Goal: Information Seeking & Learning: Learn about a topic

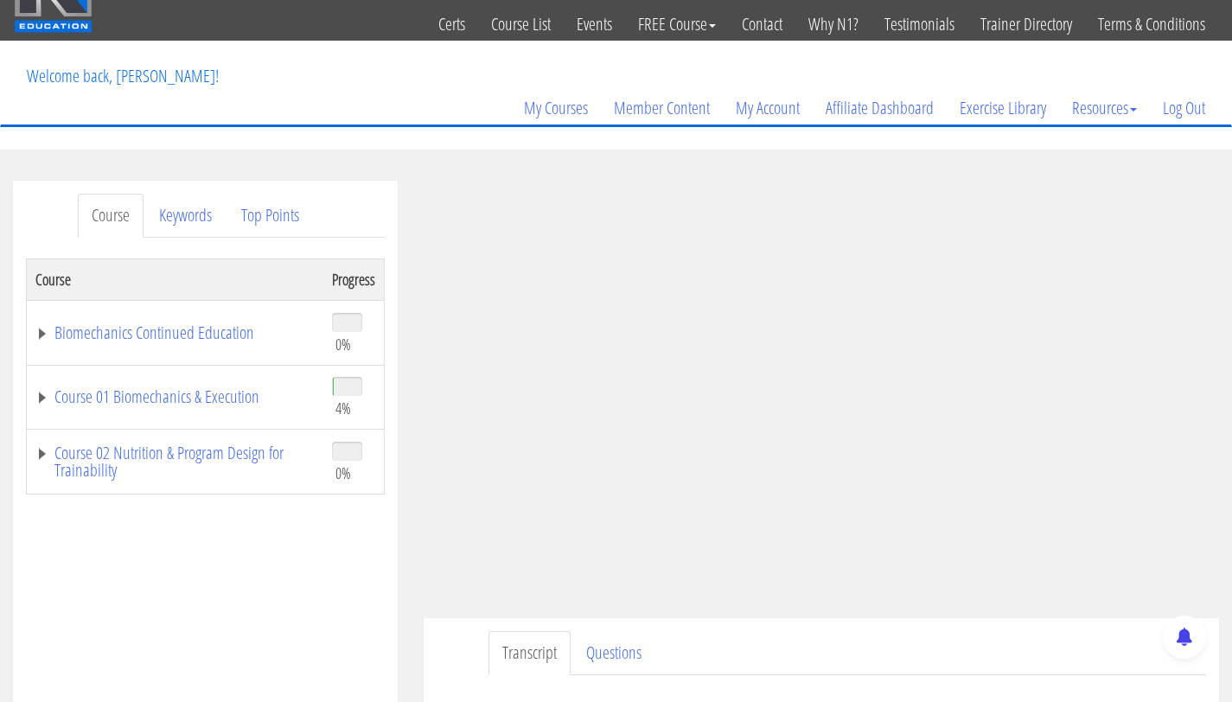
scroll to position [49, 0]
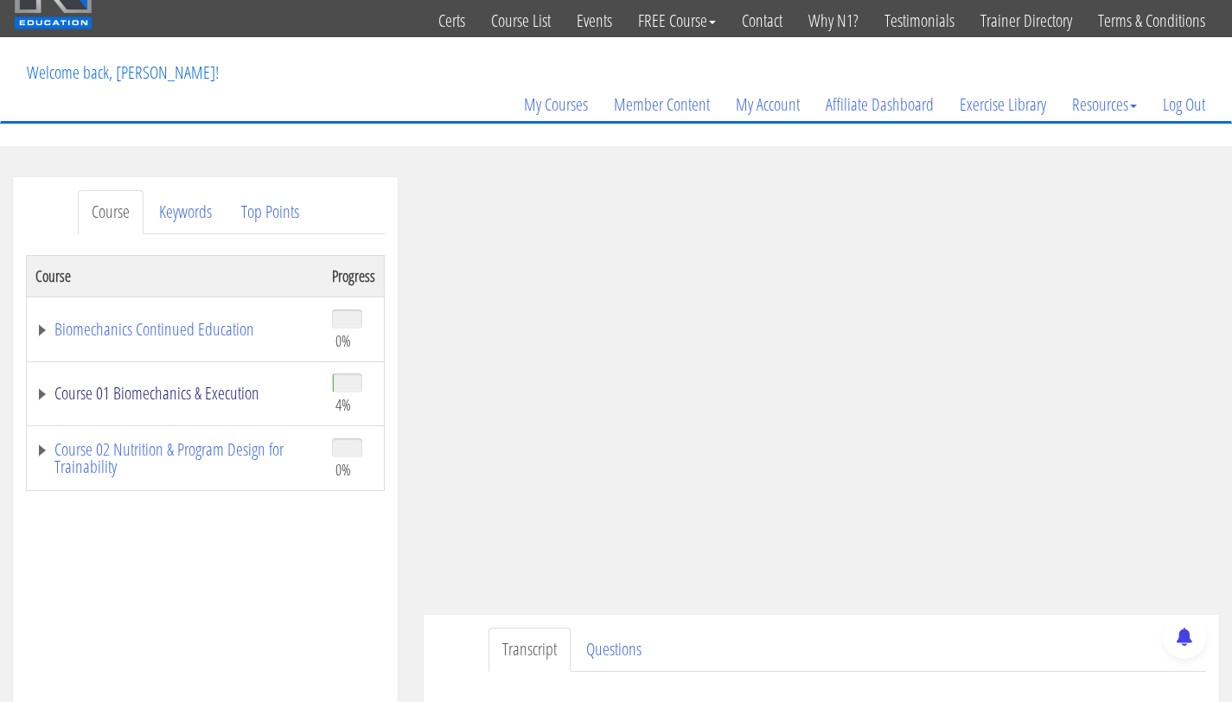
click at [242, 398] on link "Course 01 Biomechanics & Execution" at bounding box center [174, 393] width 279 height 17
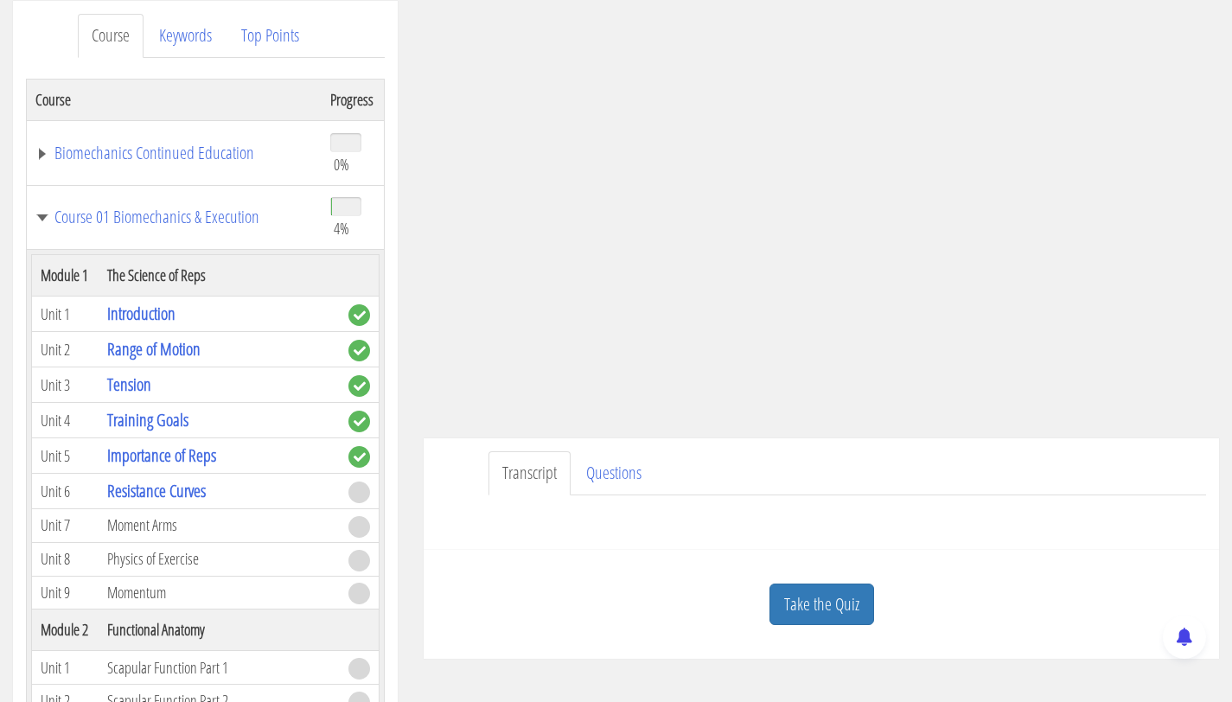
scroll to position [226, 0]
click at [807, 589] on link "Take the Quiz" at bounding box center [821, 604] width 105 height 42
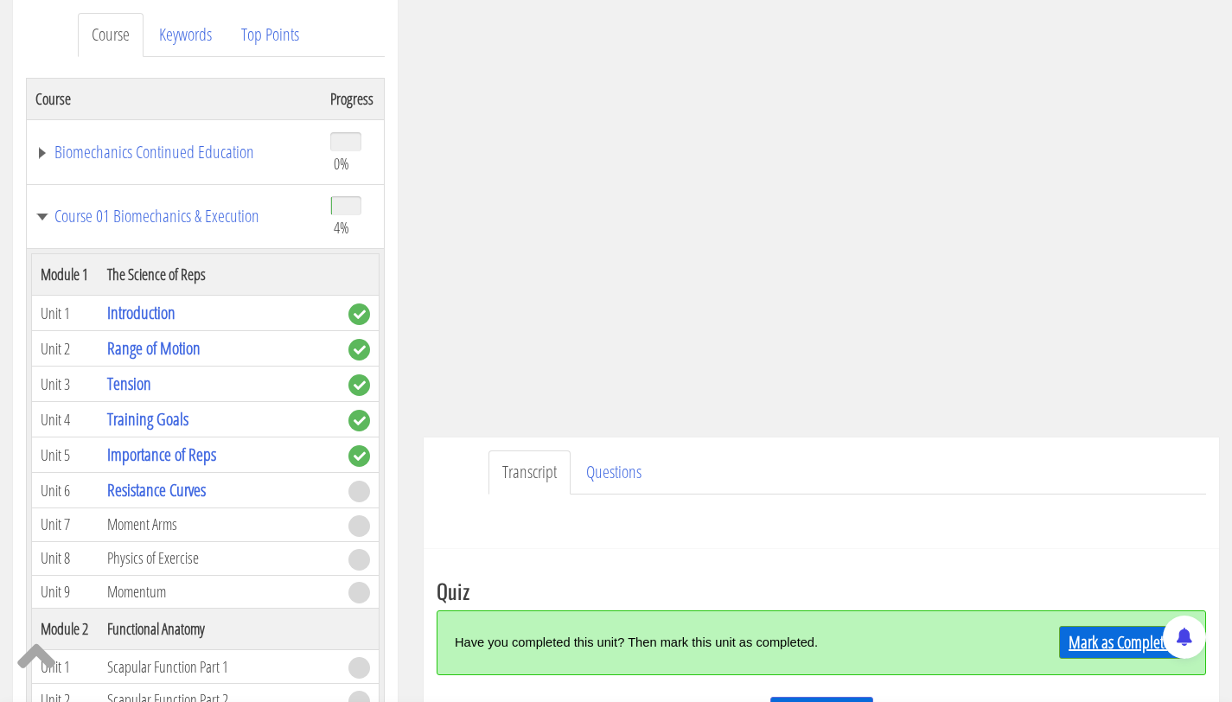
click at [1089, 634] on link "Mark as Completed" at bounding box center [1123, 642] width 129 height 33
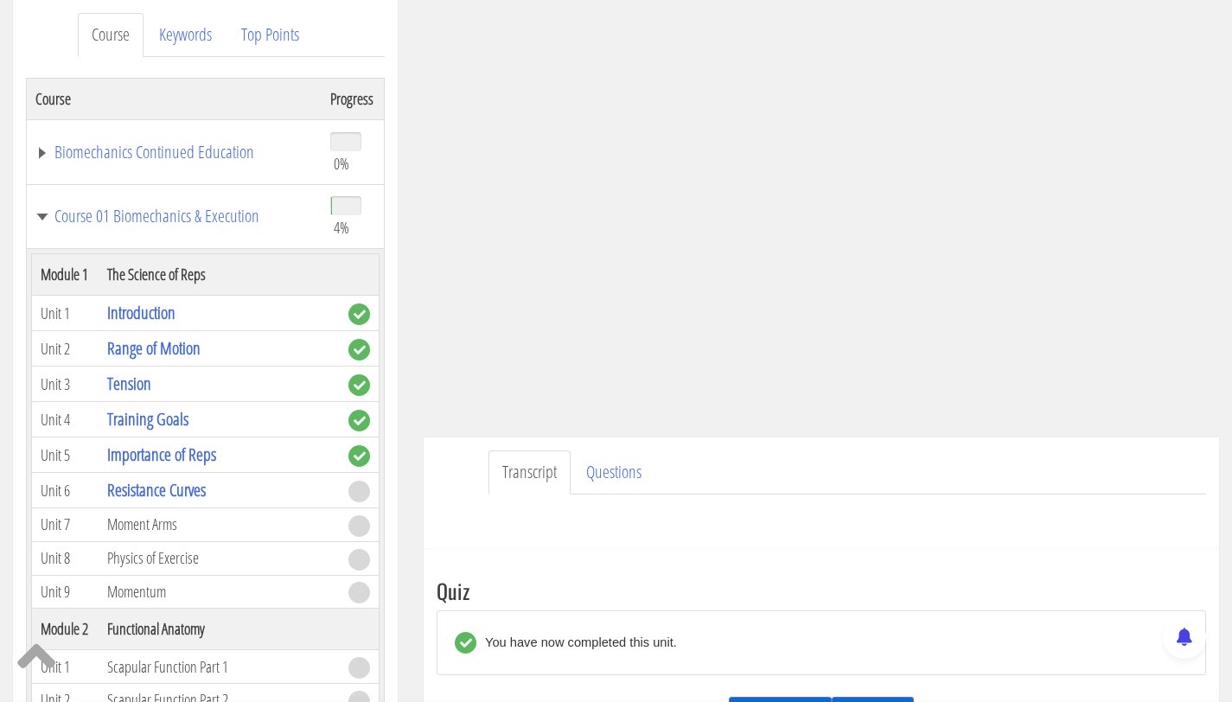
scroll to position [273, 0]
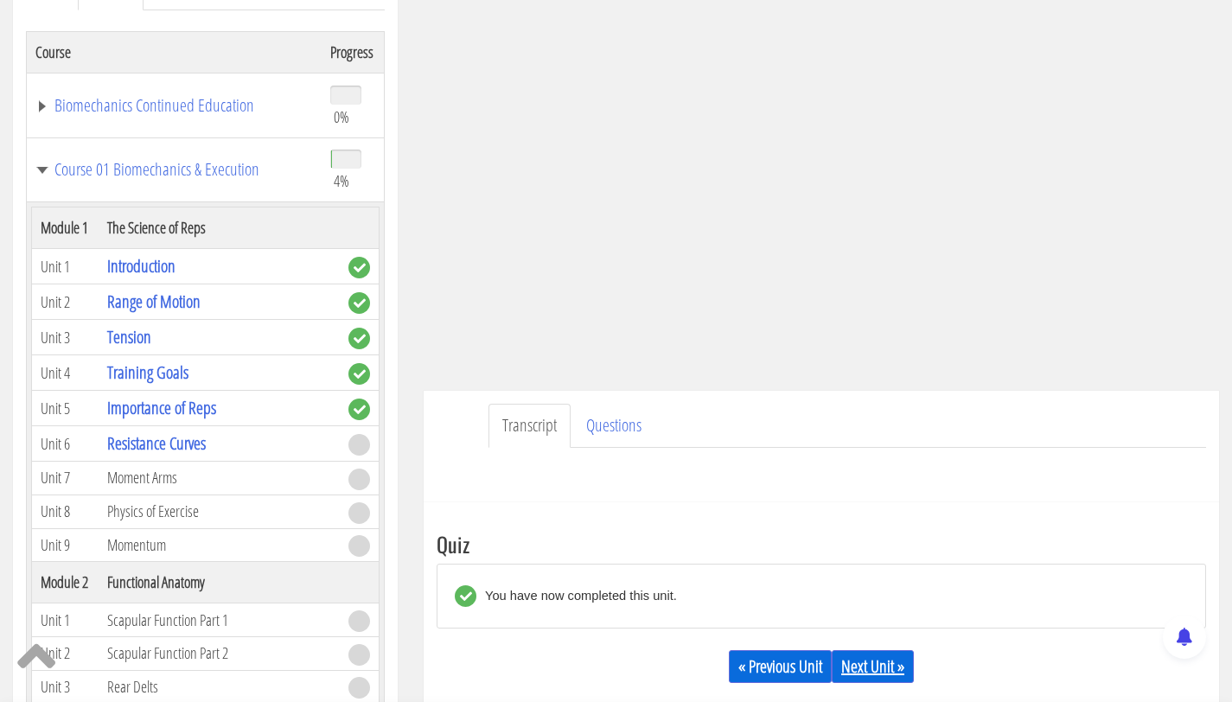
click at [858, 665] on link "Next Unit »" at bounding box center [873, 666] width 82 height 33
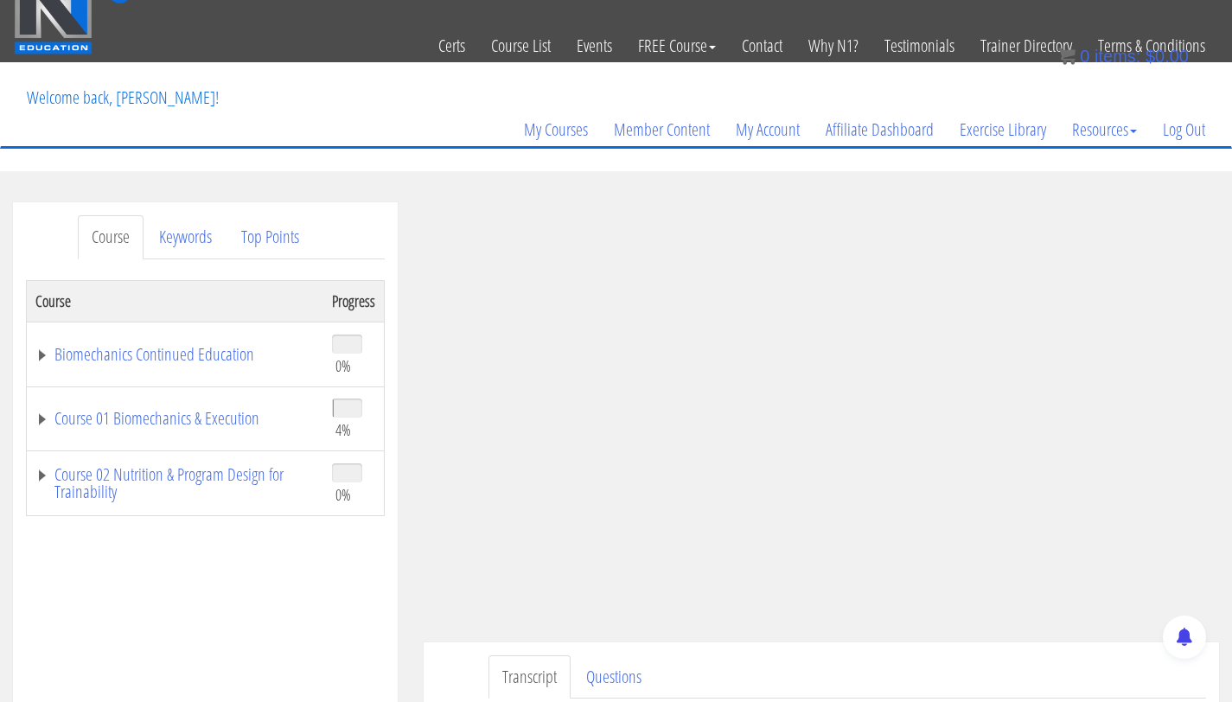
scroll to position [35, 0]
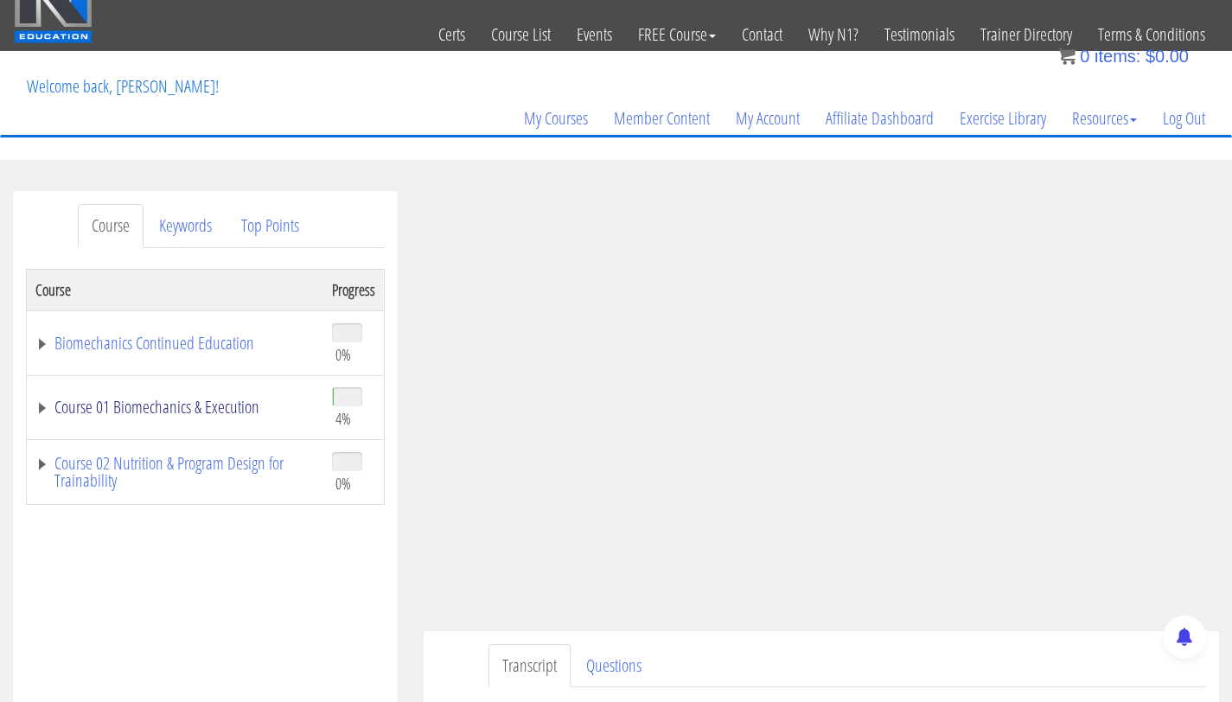
click at [177, 401] on link "Course 01 Biomechanics & Execution" at bounding box center [174, 406] width 279 height 17
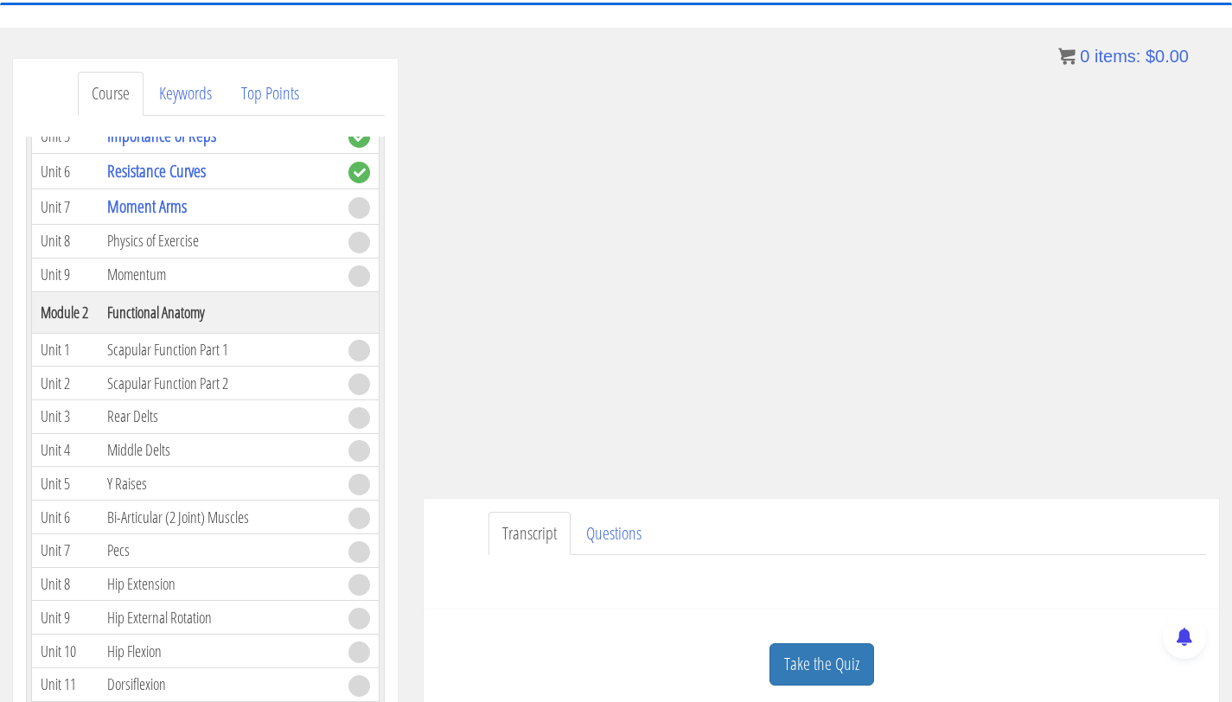
scroll to position [163, 0]
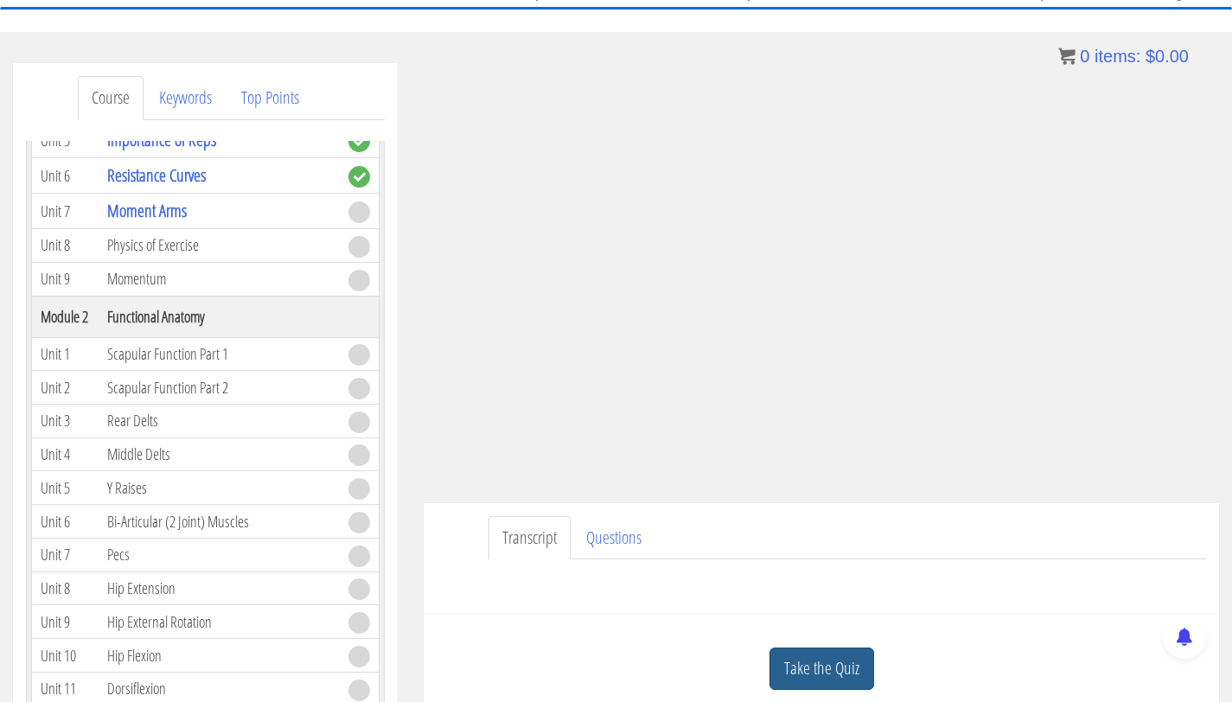
click at [831, 662] on link "Take the Quiz" at bounding box center [821, 668] width 105 height 42
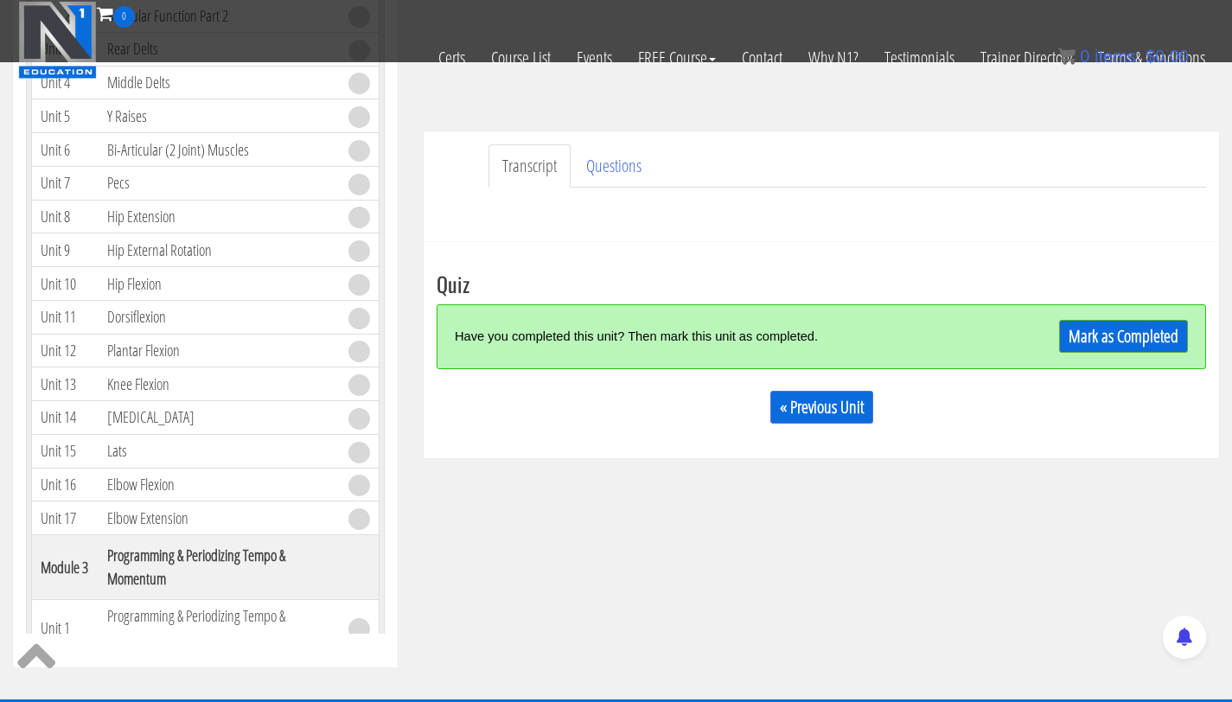
scroll to position [453, 0]
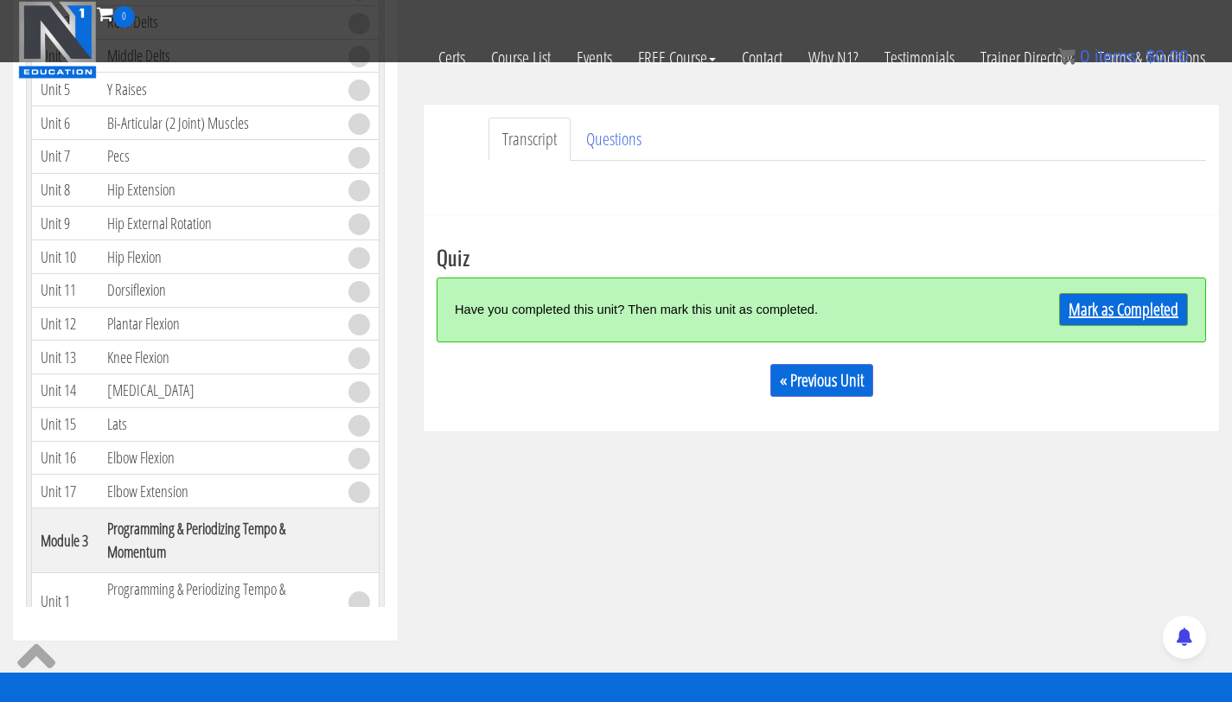
click at [1138, 309] on link "Mark as Completed" at bounding box center [1123, 309] width 129 height 33
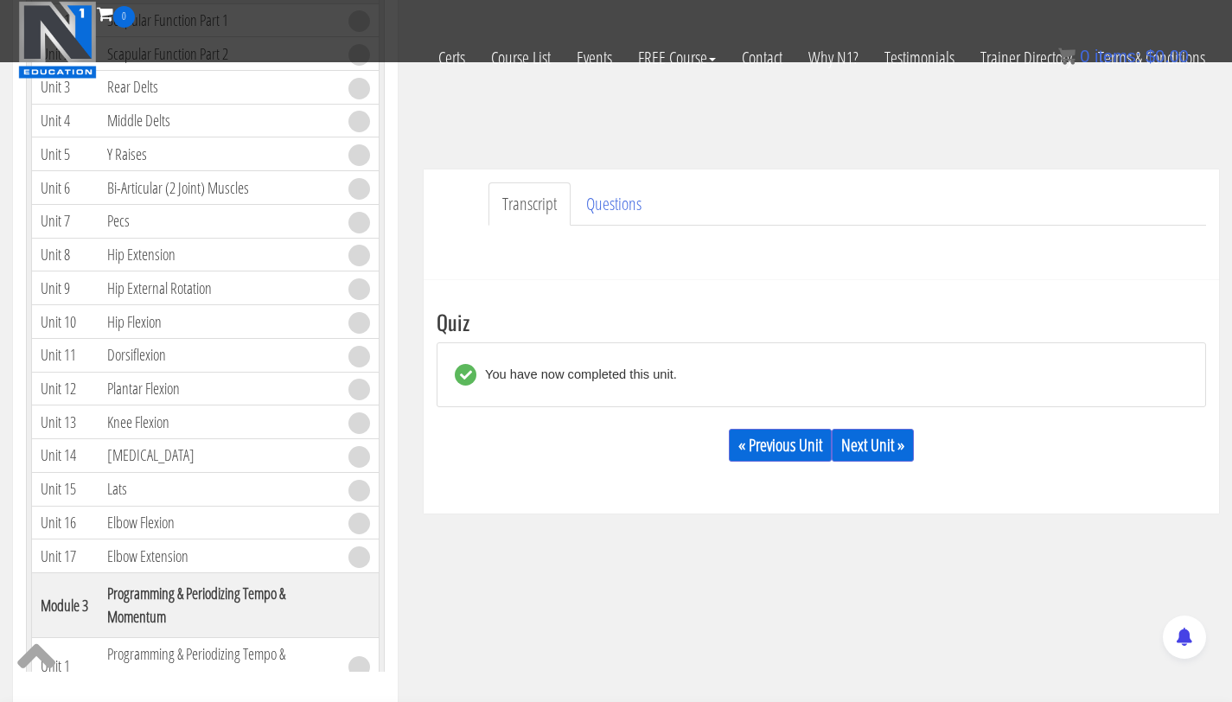
scroll to position [0, 0]
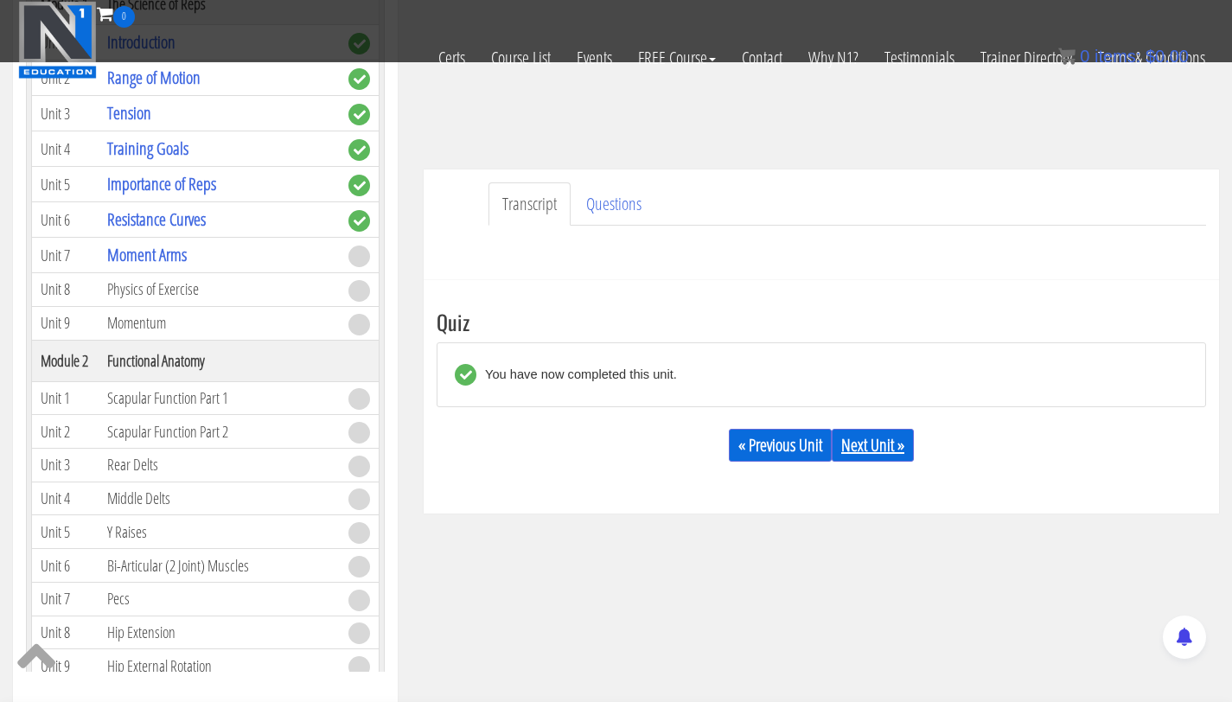
click at [871, 437] on link "Next Unit »" at bounding box center [873, 445] width 82 height 33
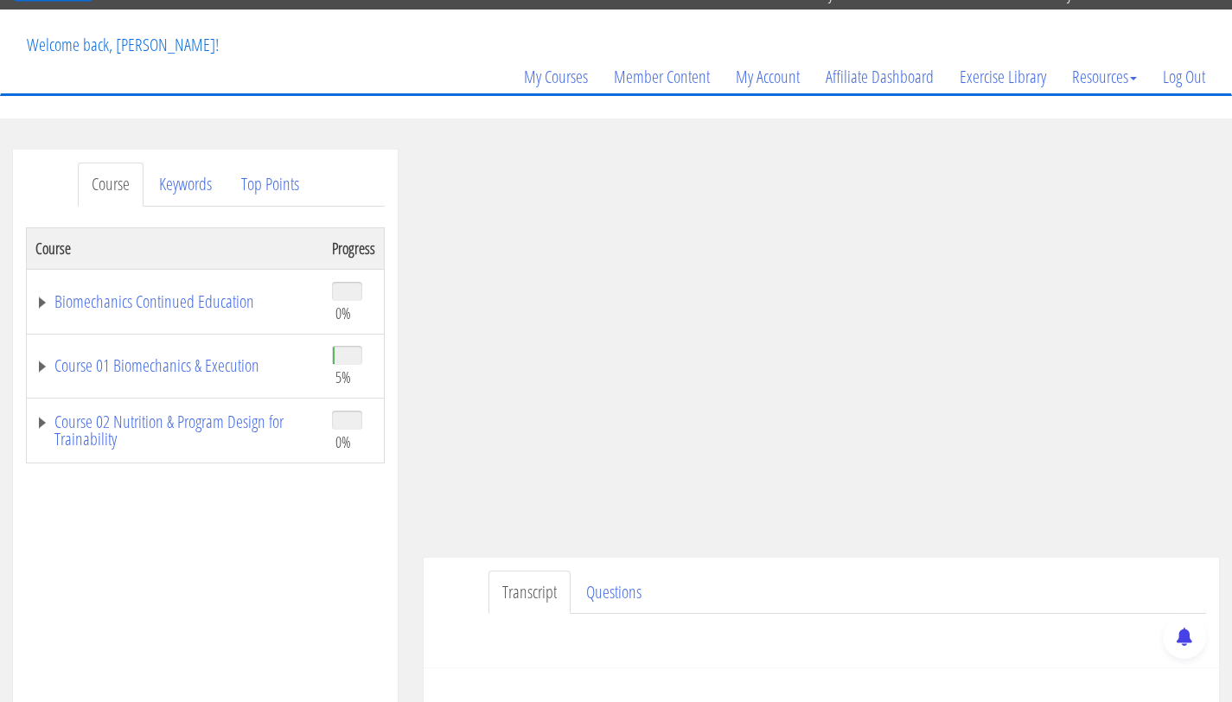
scroll to position [79, 0]
